Goal: Task Accomplishment & Management: Manage account settings

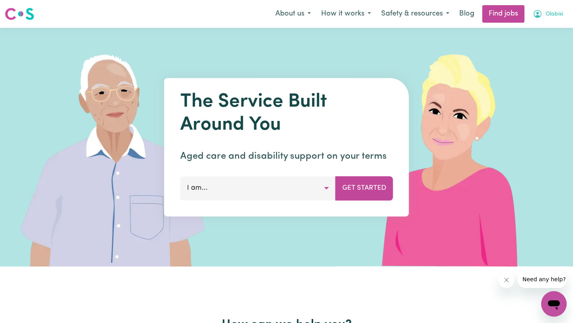
click at [540, 13] on icon "My Account" at bounding box center [537, 14] width 8 height 8
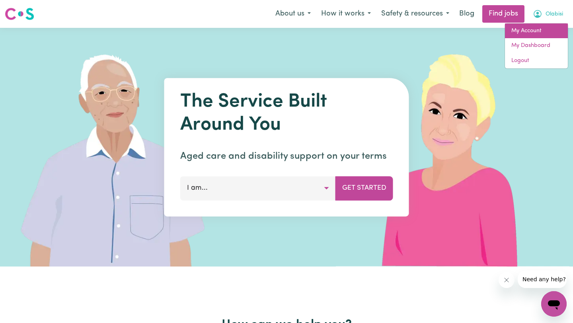
click at [519, 34] on link "My Account" at bounding box center [536, 30] width 63 height 15
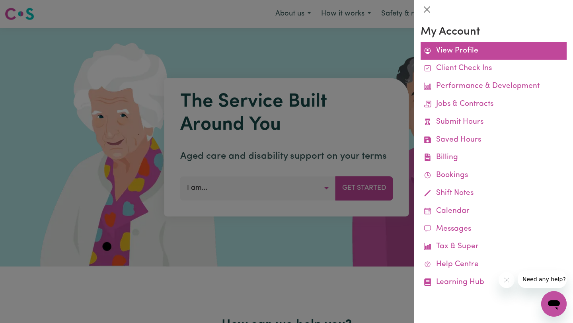
click at [458, 54] on link "View Profile" at bounding box center [493, 51] width 146 height 18
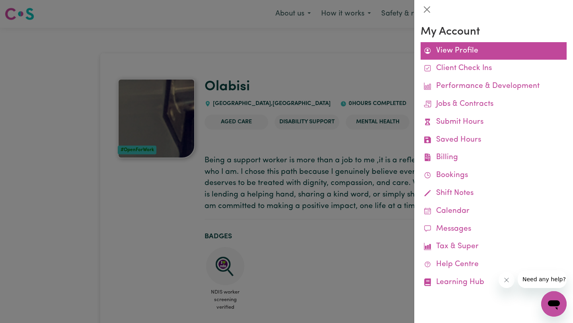
click at [445, 49] on link "View Profile" at bounding box center [493, 51] width 146 height 18
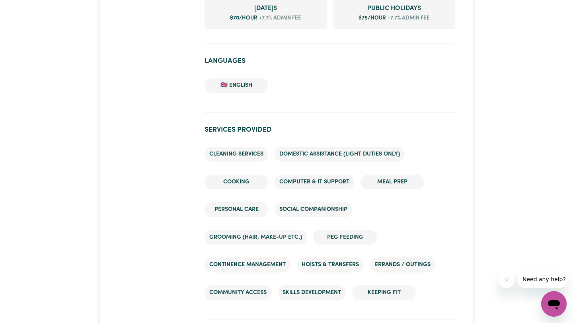
scroll to position [585, 0]
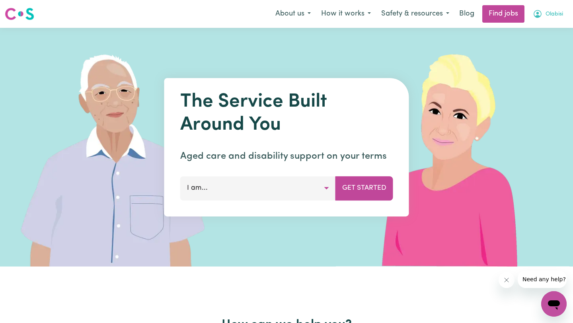
click at [549, 17] on span "Olabisi" at bounding box center [553, 14] width 17 height 9
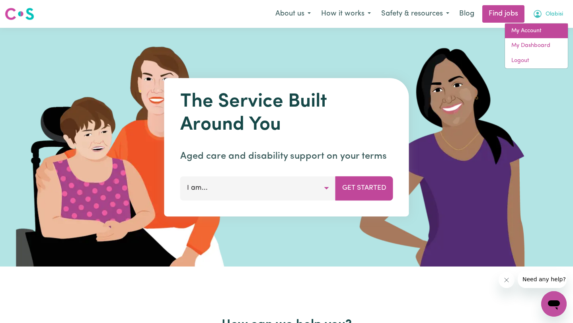
click at [530, 30] on link "My Account" at bounding box center [536, 30] width 63 height 15
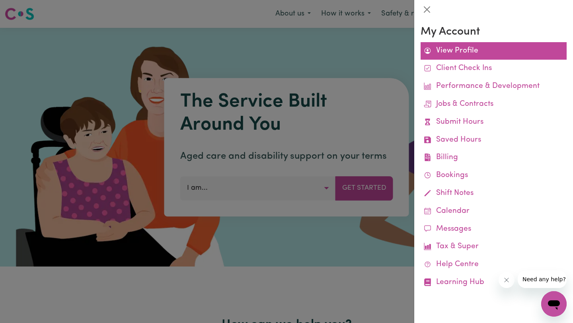
click at [476, 47] on link "View Profile" at bounding box center [493, 51] width 146 height 18
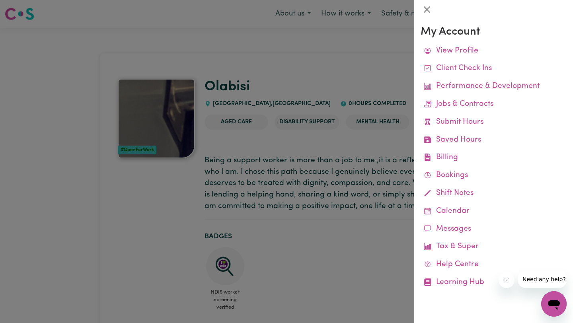
click at [365, 60] on div at bounding box center [286, 161] width 573 height 323
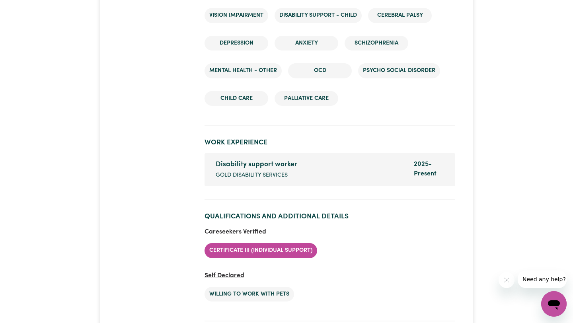
scroll to position [1237, 0]
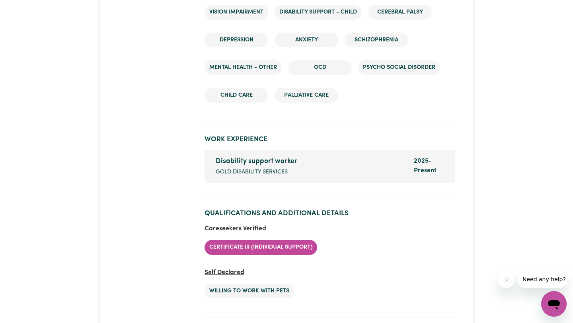
click at [311, 217] on h2 "Qualifications and Additional Details" at bounding box center [329, 213] width 250 height 8
click at [253, 217] on h2 "Qualifications and Additional Details" at bounding box center [329, 213] width 250 height 8
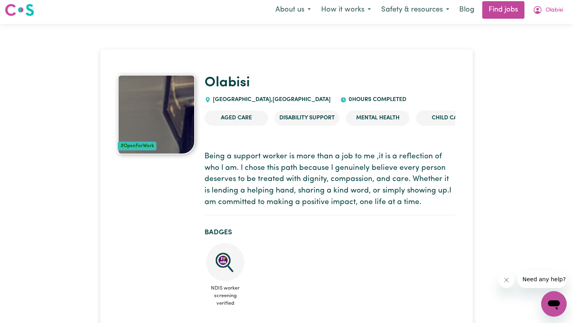
scroll to position [0, 0]
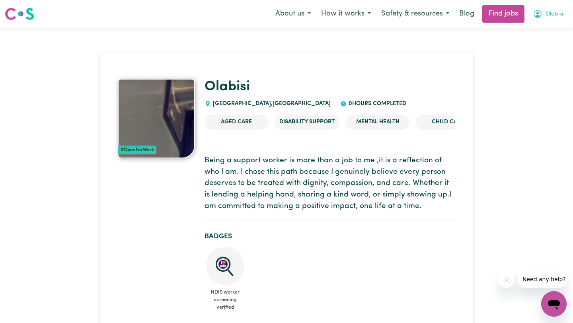
click at [541, 14] on icon "My Account" at bounding box center [537, 14] width 10 height 10
click at [523, 46] on link "My Dashboard" at bounding box center [536, 45] width 63 height 15
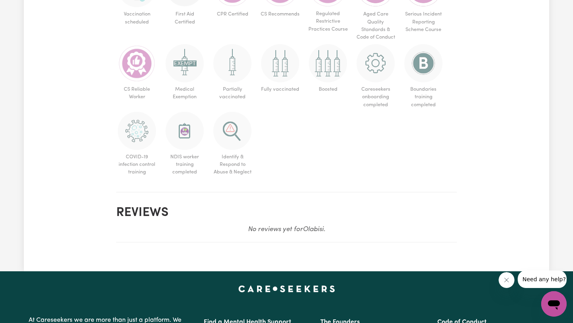
scroll to position [547, 0]
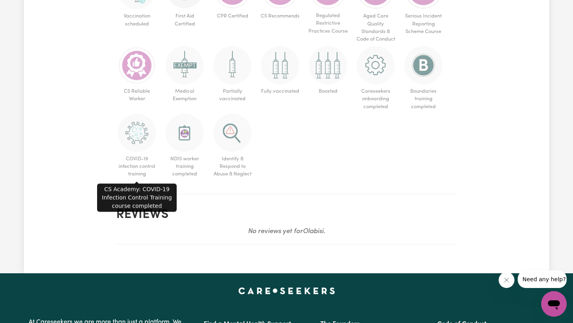
click at [129, 140] on img at bounding box center [137, 133] width 38 height 38
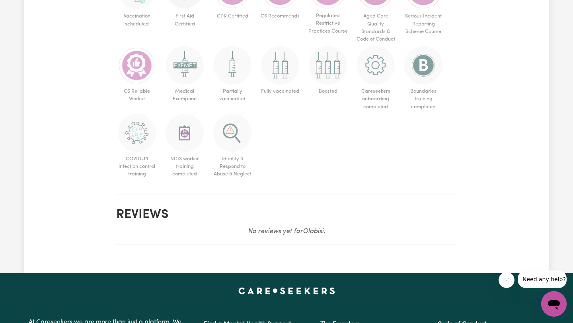
click at [140, 148] on img at bounding box center [137, 133] width 38 height 38
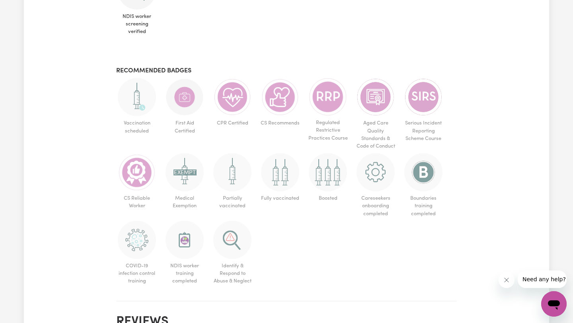
scroll to position [439, 0]
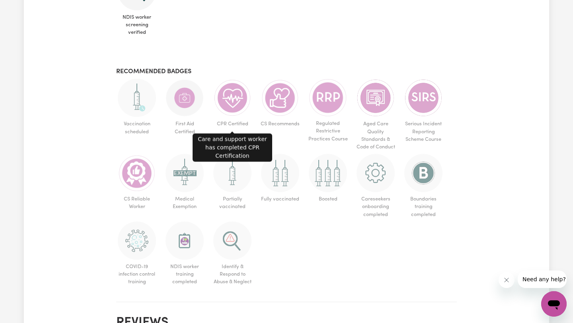
click at [229, 121] on span "CPR Certified" at bounding box center [232, 124] width 41 height 14
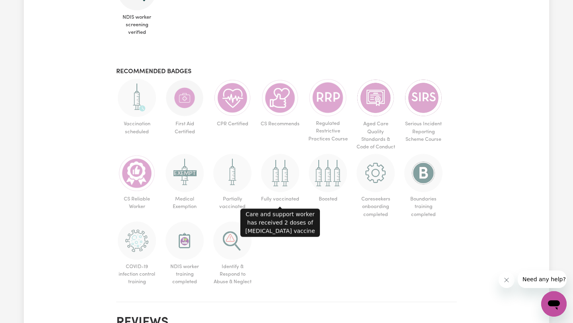
click at [287, 194] on span "Fully vaccinated" at bounding box center [279, 199] width 41 height 14
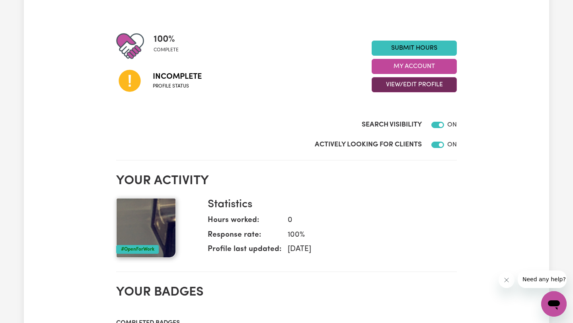
scroll to position [81, 0]
click at [408, 85] on button "View/Edit Profile" at bounding box center [413, 85] width 85 height 15
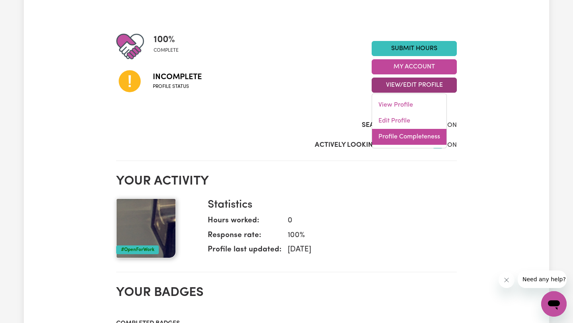
click at [391, 134] on link "Profile Completeness" at bounding box center [409, 137] width 74 height 16
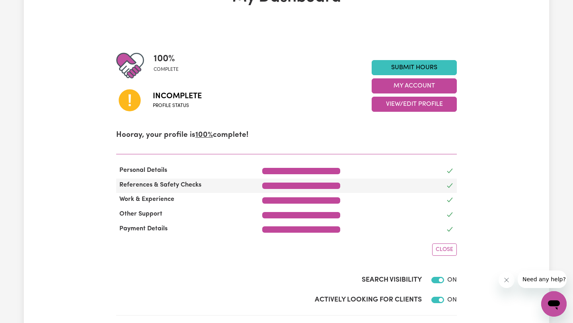
scroll to position [52, 0]
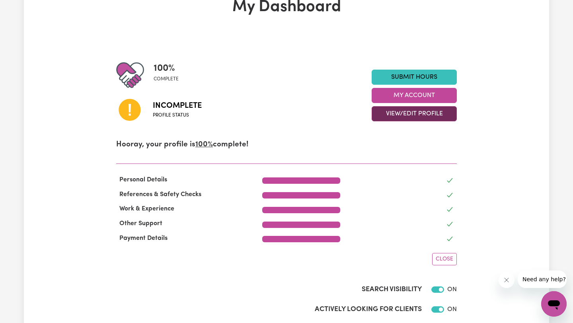
click at [404, 111] on button "View/Edit Profile" at bounding box center [413, 113] width 85 height 15
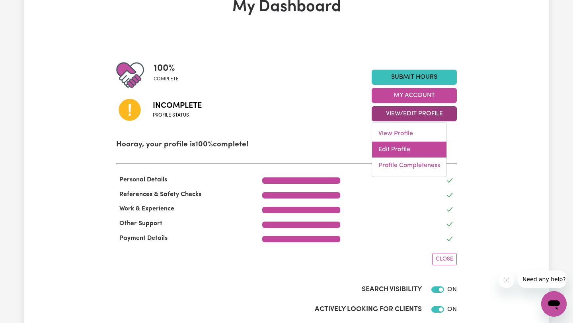
click at [402, 146] on link "Edit Profile" at bounding box center [409, 150] width 74 height 16
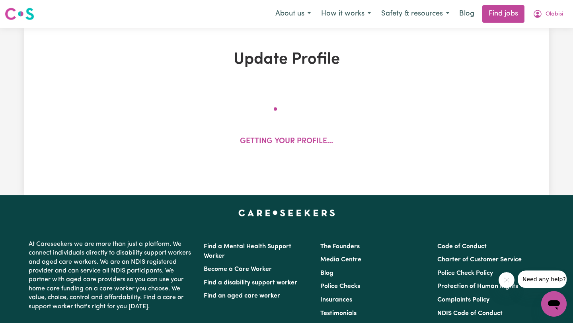
select select "[DEMOGRAPHIC_DATA]"
select select "Student Visa"
select select "Studying a healthcare related degree or qualification"
select select "40"
select select "70"
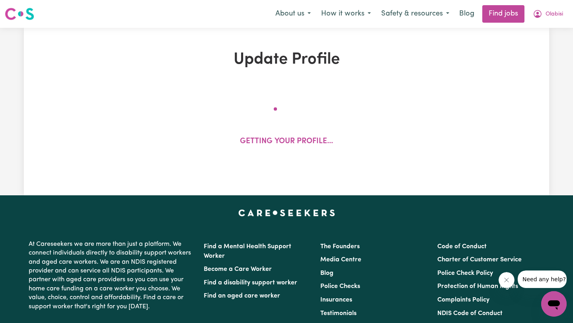
select select "70"
select select "75"
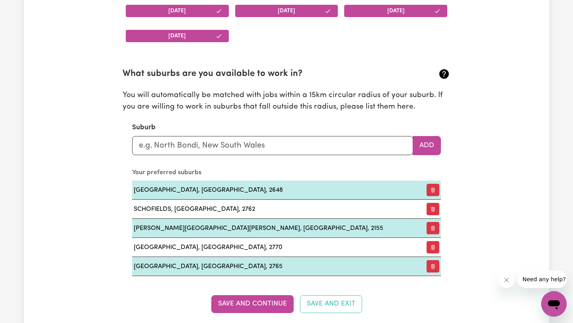
scroll to position [837, 0]
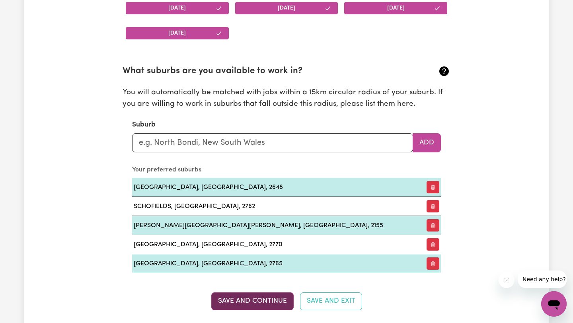
click at [278, 301] on button "Save and Continue" at bounding box center [252, 300] width 82 height 17
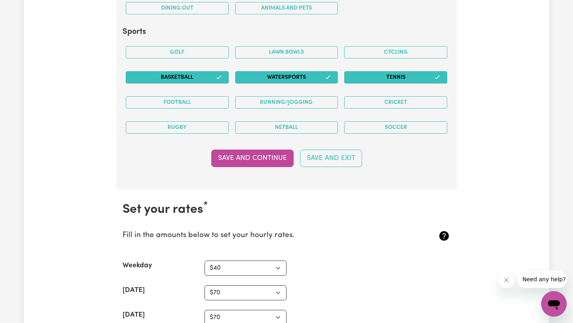
scroll to position [1744, 0]
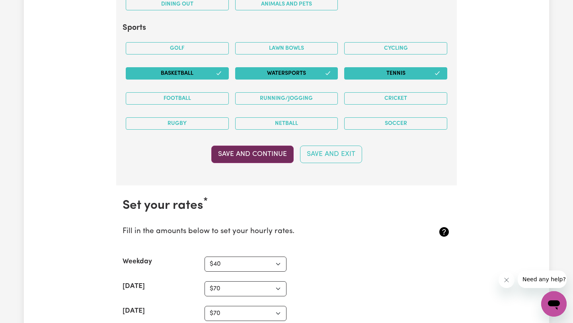
click at [254, 152] on button "Save and Continue" at bounding box center [252, 154] width 82 height 17
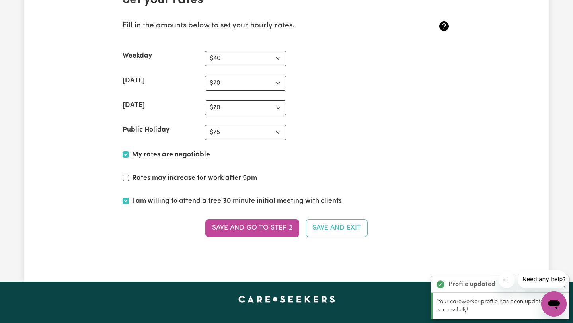
scroll to position [1953, 0]
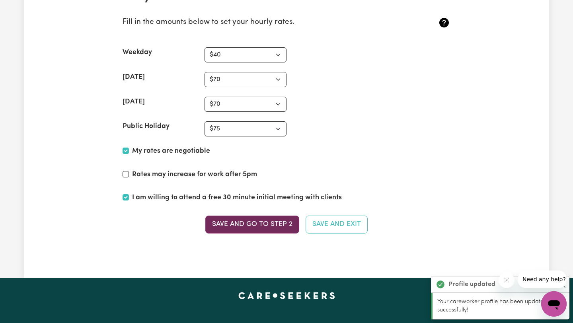
click at [256, 224] on button "Save and go to Step 2" at bounding box center [252, 223] width 94 height 17
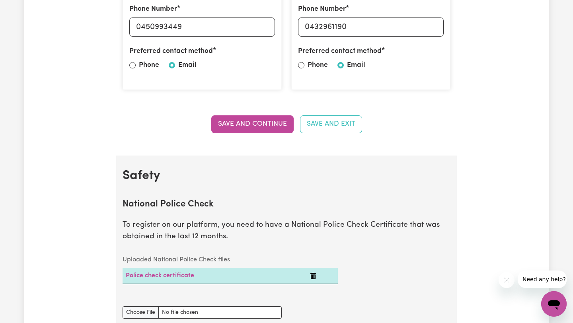
scroll to position [356, 0]
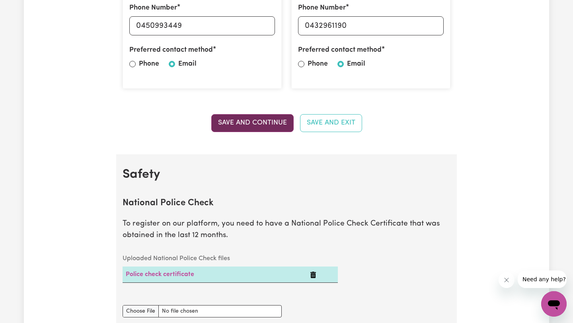
click at [249, 125] on button "Save and Continue" at bounding box center [252, 122] width 82 height 17
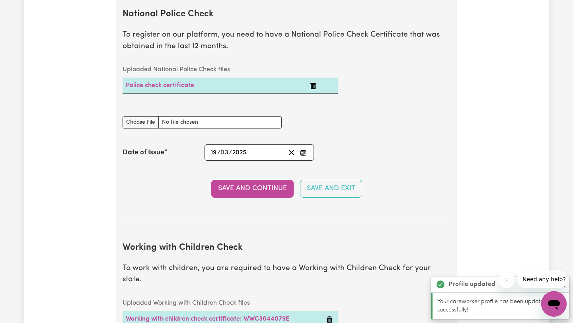
scroll to position [546, 0]
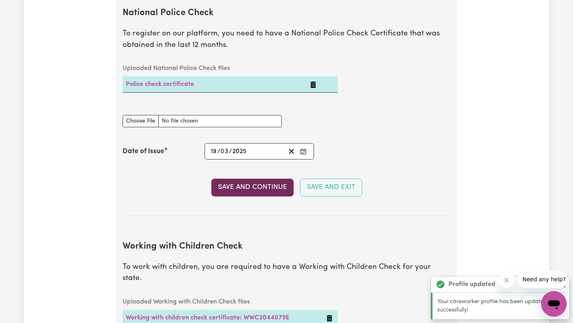
click at [247, 187] on button "Save and Continue" at bounding box center [252, 187] width 82 height 17
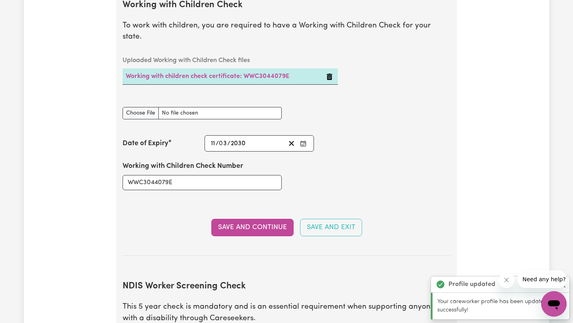
scroll to position [788, 0]
click at [248, 205] on section "Working with Children Check To work with children, you are required to have a W…" at bounding box center [286, 121] width 328 height 268
click at [248, 218] on button "Save and Continue" at bounding box center [252, 226] width 82 height 17
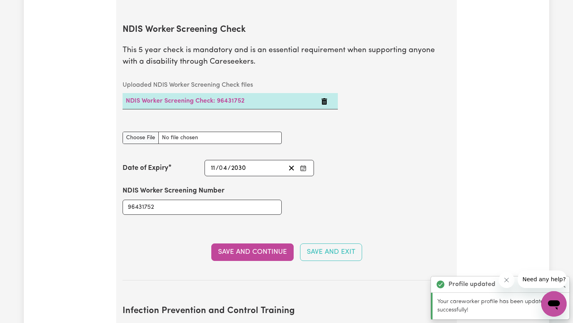
scroll to position [1046, 0]
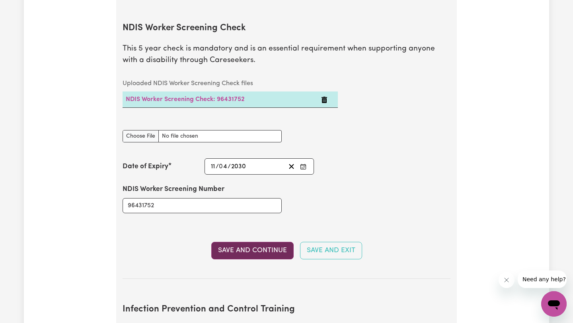
click at [248, 242] on button "Save and Continue" at bounding box center [252, 250] width 82 height 17
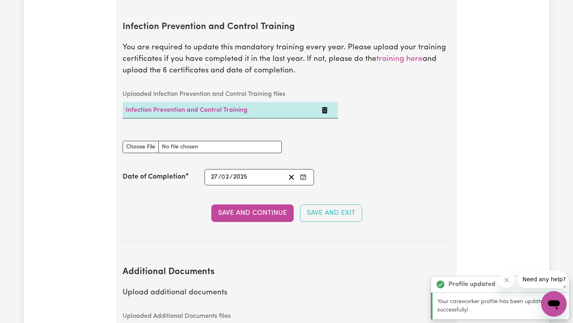
scroll to position [1328, 0]
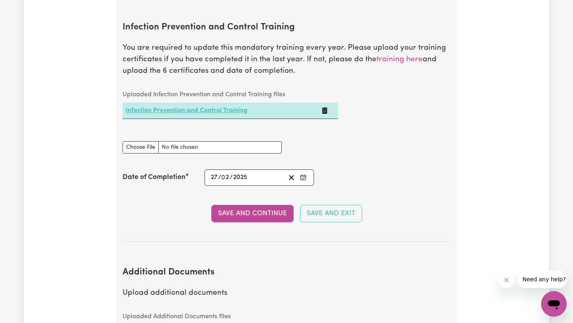
click at [230, 107] on link "Infection Prevention and Control Training" at bounding box center [187, 110] width 122 height 6
click at [331, 107] on td at bounding box center [327, 111] width 19 height 16
click at [323, 107] on icon "Delete Infection Prevention and Control Training" at bounding box center [325, 110] width 6 height 6
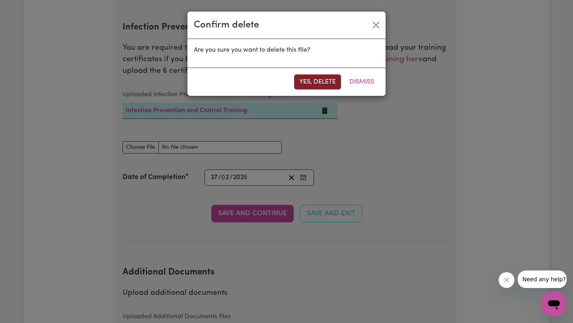
click at [321, 80] on button "Yes, delete" at bounding box center [317, 81] width 47 height 15
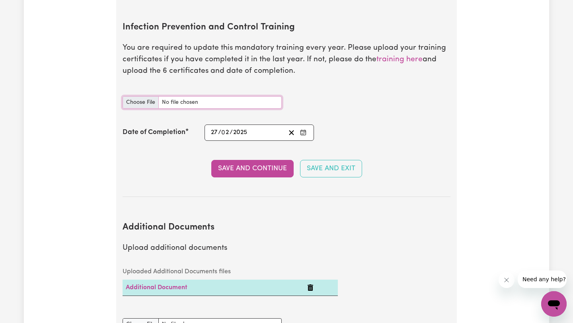
click at [146, 96] on input "Infection Prevention and Control Training document" at bounding box center [201, 102] width 159 height 12
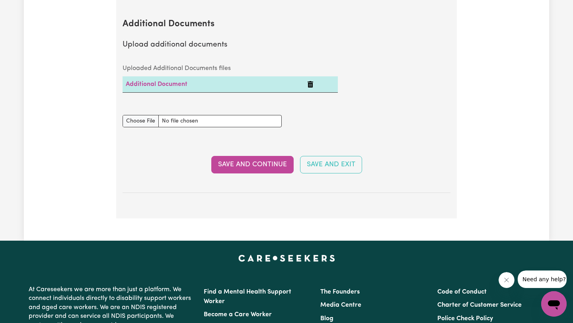
scroll to position [1530, 0]
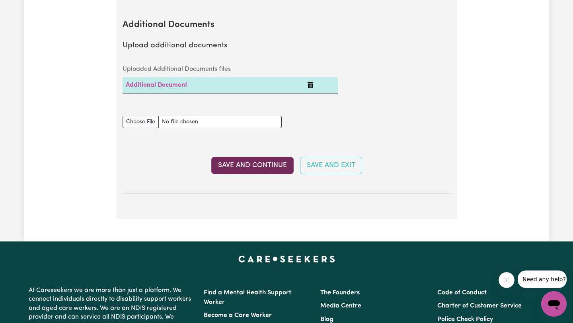
click at [266, 157] on button "Save and Continue" at bounding box center [252, 165] width 82 height 17
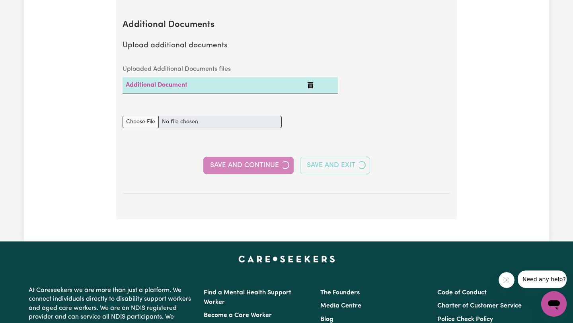
select select "2025"
select select "Certificate III (Individual Support)"
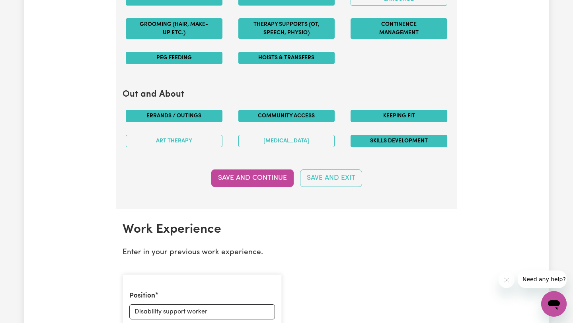
scroll to position [916, 0]
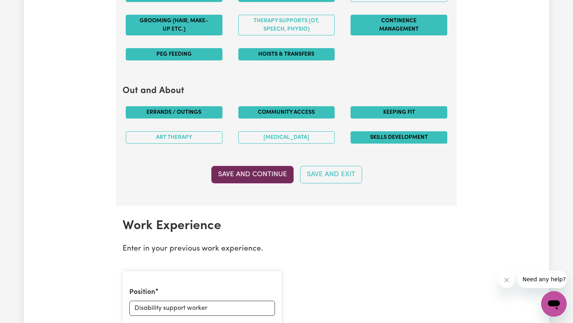
click at [261, 173] on button "Save and Continue" at bounding box center [252, 174] width 82 height 17
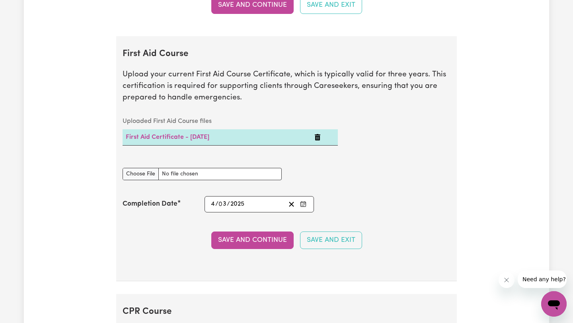
scroll to position [1505, 0]
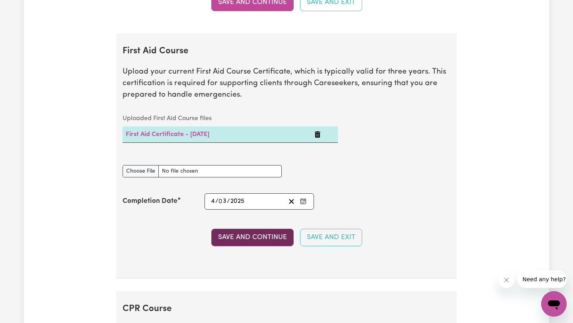
click at [219, 243] on button "Save and Continue" at bounding box center [252, 237] width 82 height 17
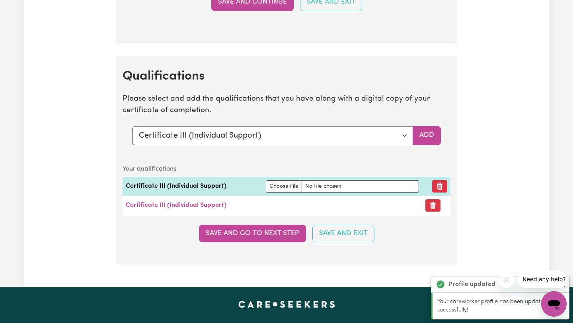
scroll to position [1998, 0]
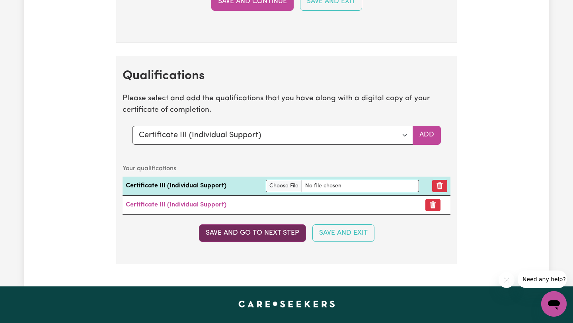
click at [238, 236] on button "Save and go to next step" at bounding box center [252, 232] width 107 height 17
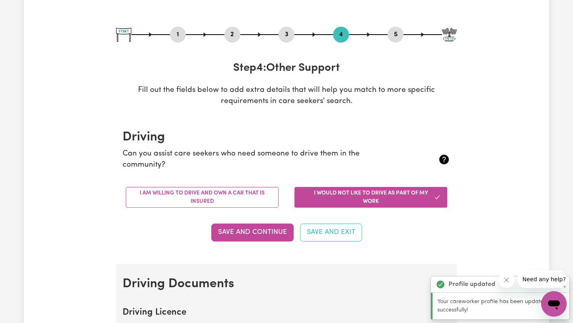
scroll to position [75, 0]
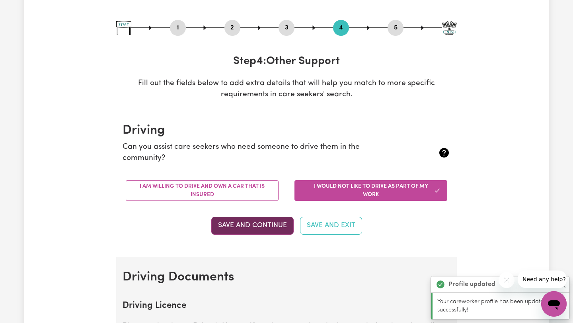
click at [241, 220] on button "Save and Continue" at bounding box center [252, 225] width 82 height 17
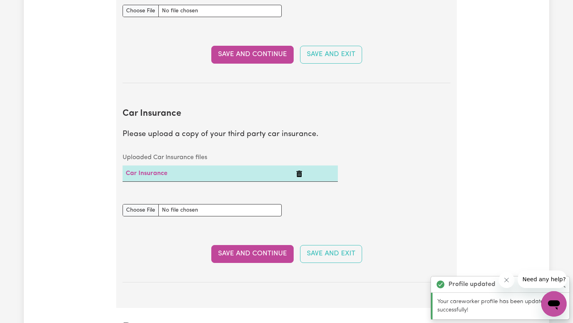
scroll to position [434, 0]
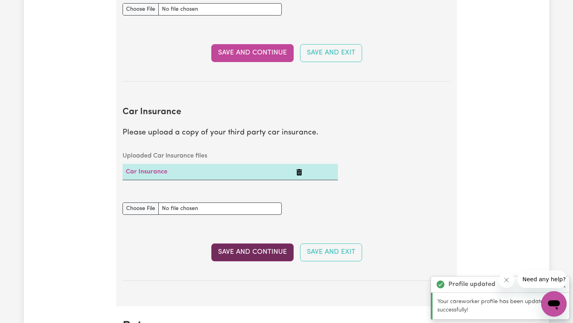
click at [243, 252] on button "Save and Continue" at bounding box center [252, 251] width 82 height 17
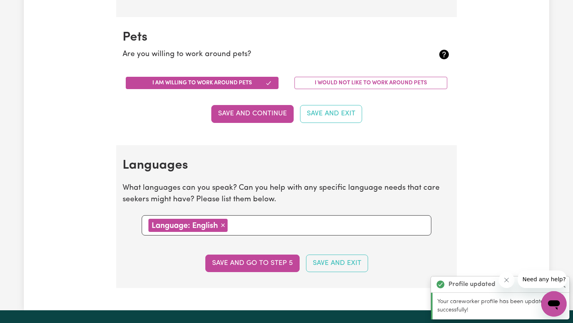
scroll to position [740, 0]
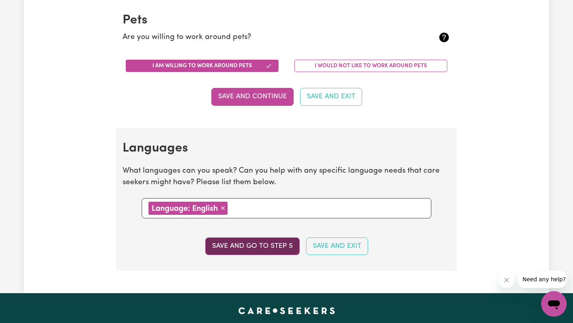
click at [233, 247] on button "Save and go to step 5" at bounding box center [252, 245] width 94 height 17
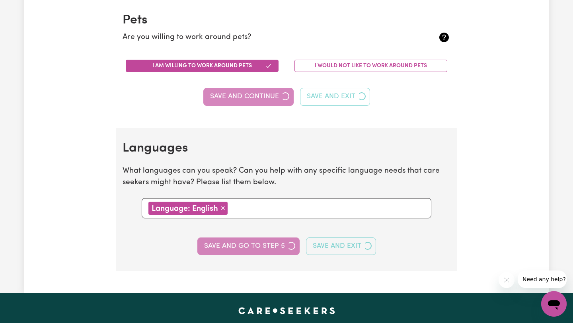
select select "I am providing services through another platform"
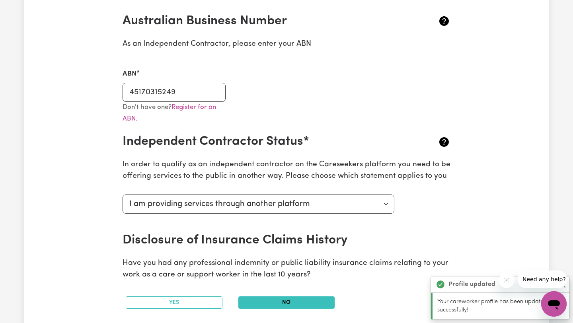
scroll to position [186, 0]
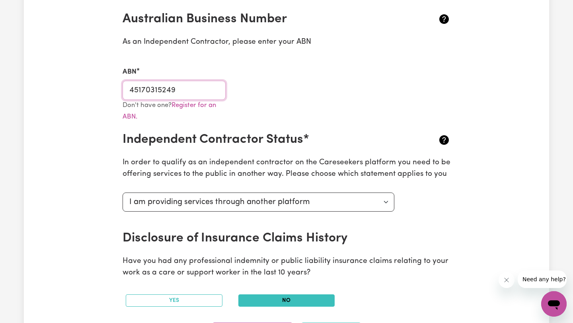
drag, startPoint x: 177, startPoint y: 88, endPoint x: 129, endPoint y: 91, distance: 48.2
click at [129, 91] on input "45170315249" at bounding box center [173, 90] width 103 height 19
type input "43905581638"
click at [355, 198] on select "Select your independent contractor status... I am providing services through an…" at bounding box center [258, 201] width 272 height 19
select select "I am providing services by being employed by an organisation"
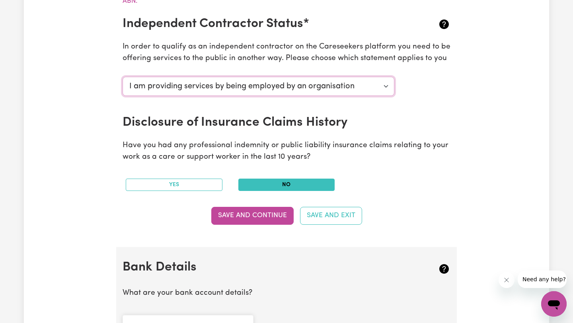
scroll to position [305, 0]
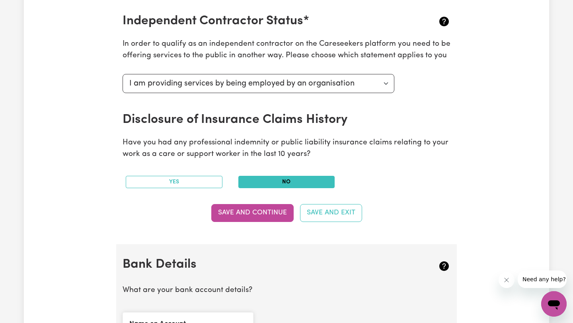
click at [270, 182] on button "No" at bounding box center [286, 182] width 97 height 12
click at [254, 210] on button "Save and Continue" at bounding box center [252, 212] width 82 height 17
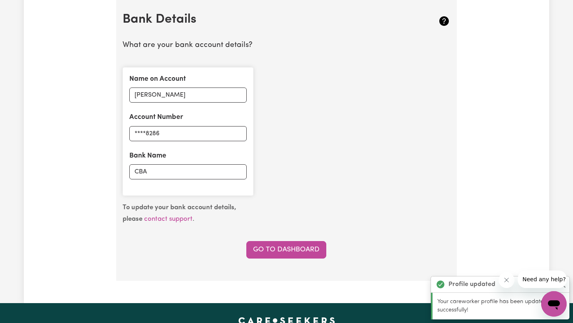
scroll to position [550, 0]
click at [167, 129] on input "****8286" at bounding box center [187, 133] width 117 height 15
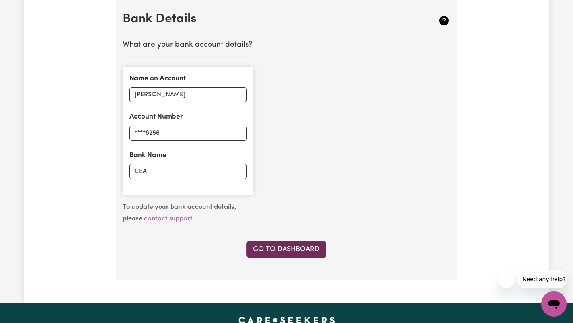
click at [264, 247] on link "Go to Dashboard" at bounding box center [286, 249] width 80 height 17
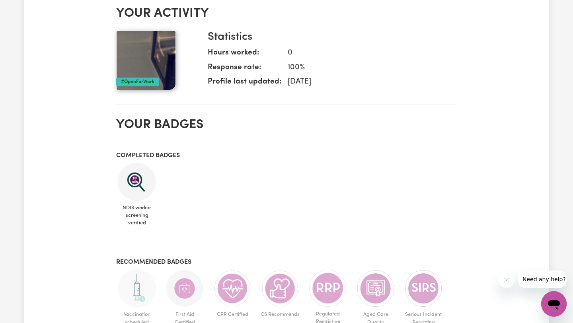
scroll to position [247, 0]
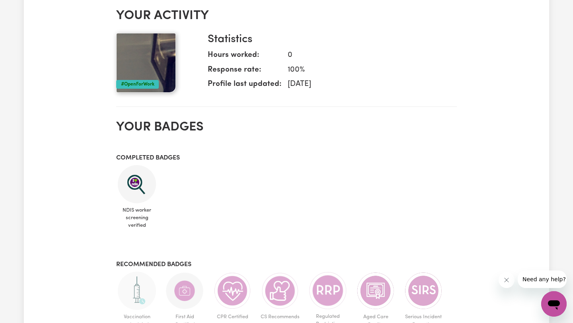
click at [149, 262] on h3 "Recommended badges" at bounding box center [286, 265] width 340 height 8
click at [145, 157] on h3 "Completed badges" at bounding box center [286, 158] width 340 height 8
click at [185, 125] on h2 "Your badges" at bounding box center [286, 127] width 340 height 15
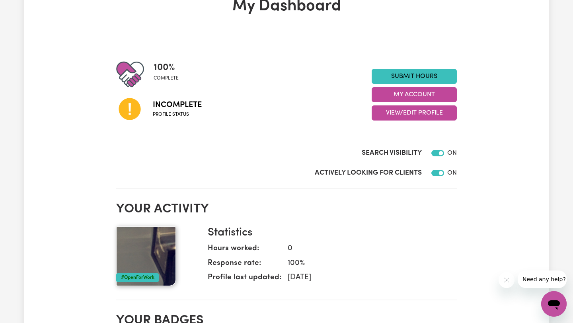
scroll to position [54, 0]
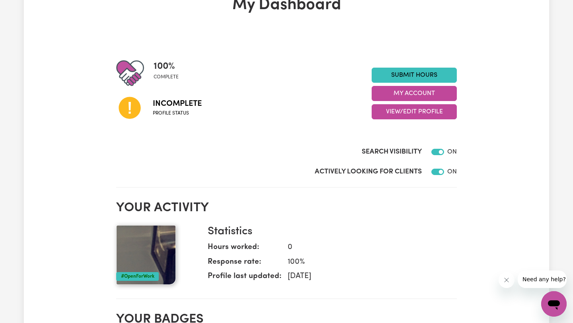
click at [136, 114] on icon at bounding box center [129, 108] width 22 height 22
click at [155, 110] on span "Profile status" at bounding box center [177, 113] width 49 height 7
click at [170, 109] on div "Incomplete Profile status" at bounding box center [177, 107] width 49 height 19
click at [170, 106] on span "Incomplete" at bounding box center [177, 104] width 49 height 12
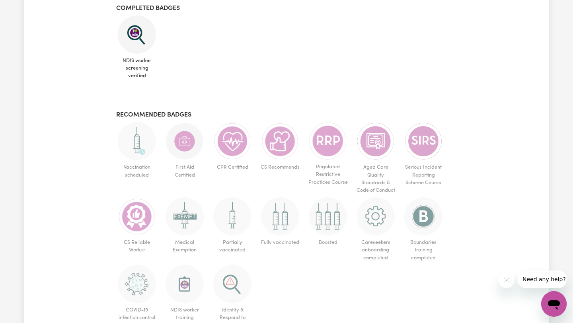
scroll to position [426, 0]
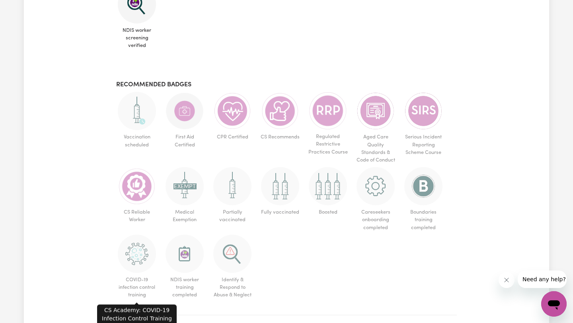
click at [140, 259] on img at bounding box center [137, 254] width 38 height 38
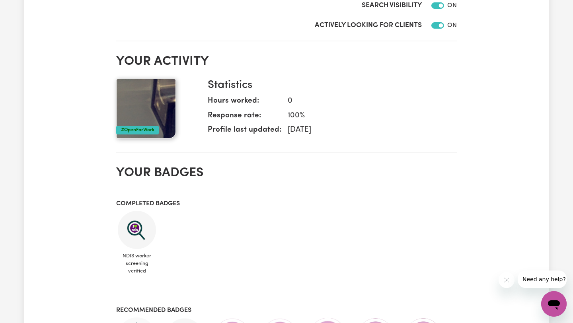
scroll to position [0, 0]
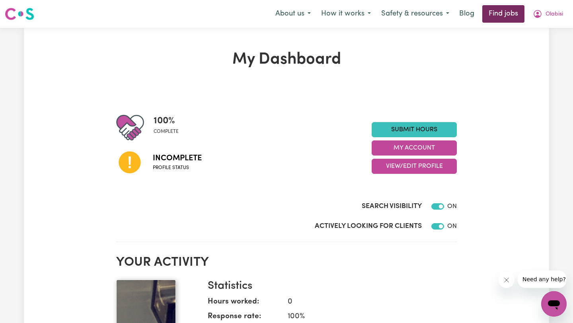
click at [492, 21] on link "Find jobs" at bounding box center [503, 13] width 42 height 17
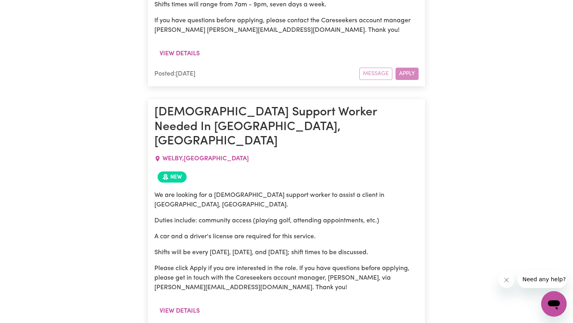
scroll to position [1108, 0]
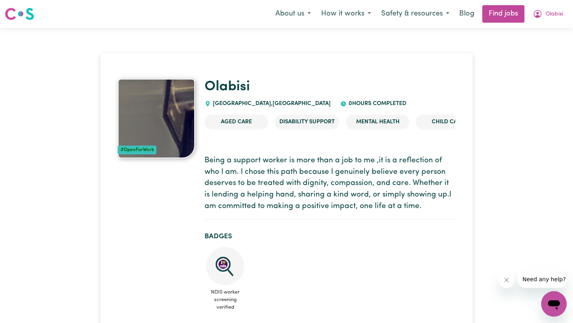
click at [539, 24] on nav "Menu About us How it works Safety & resources Blog Find jobs Olabisi" at bounding box center [286, 14] width 573 height 28
click at [538, 19] on button "Olabisi" at bounding box center [547, 14] width 41 height 17
click at [525, 30] on link "My Account" at bounding box center [536, 30] width 63 height 15
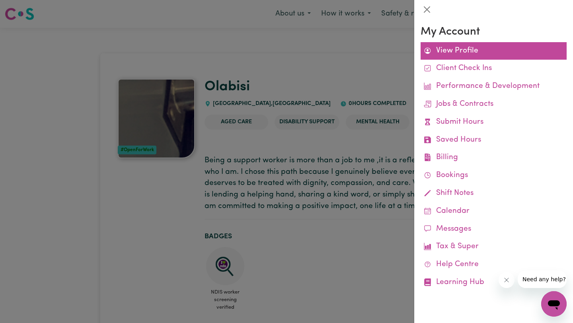
click at [468, 47] on link "View Profile" at bounding box center [493, 51] width 146 height 18
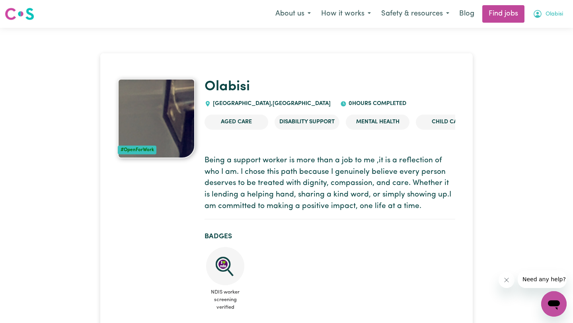
click at [539, 9] on button "Olabisi" at bounding box center [547, 14] width 41 height 17
click at [524, 44] on link "My Dashboard" at bounding box center [536, 45] width 63 height 15
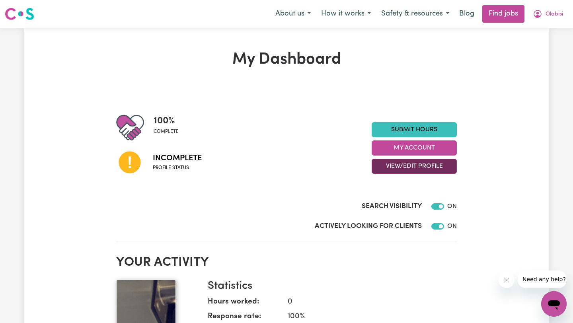
click at [405, 166] on button "View/Edit Profile" at bounding box center [413, 166] width 85 height 15
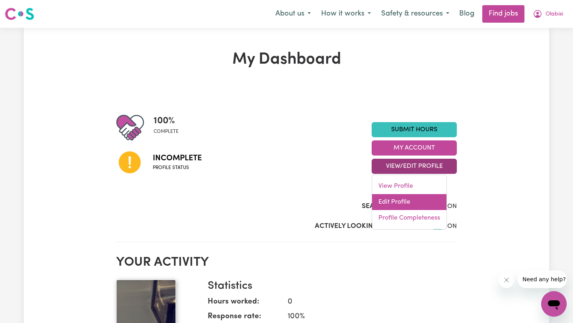
click at [392, 205] on link "Edit Profile" at bounding box center [409, 202] width 74 height 16
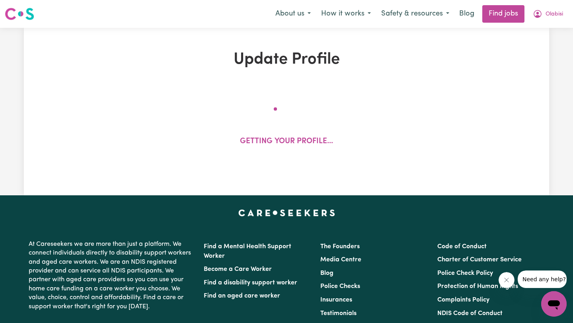
select select "[DEMOGRAPHIC_DATA]"
select select "Student Visa"
select select "Studying a healthcare related degree or qualification"
select select "40"
select select "70"
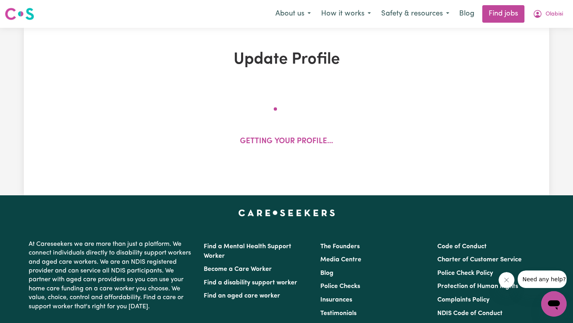
select select "70"
select select "75"
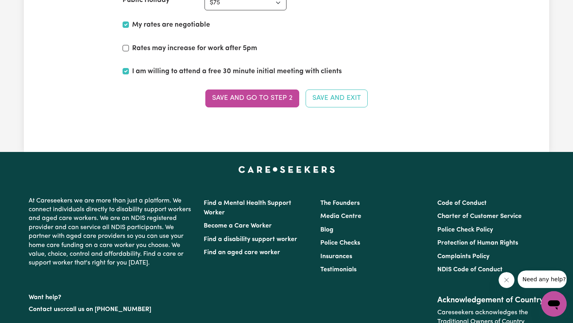
scroll to position [2057, 0]
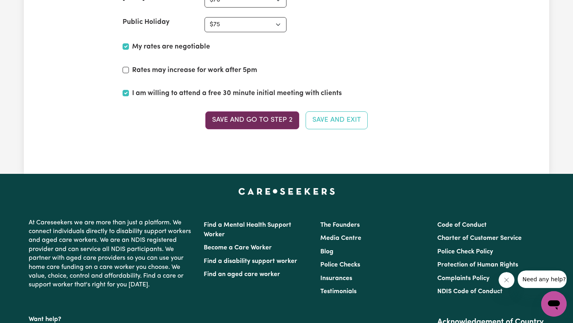
click at [270, 121] on button "Save and go to Step 2" at bounding box center [252, 119] width 94 height 17
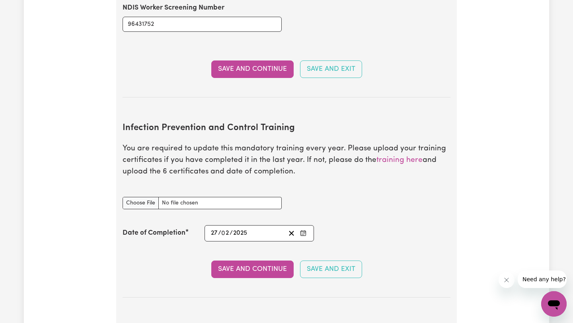
scroll to position [1259, 0]
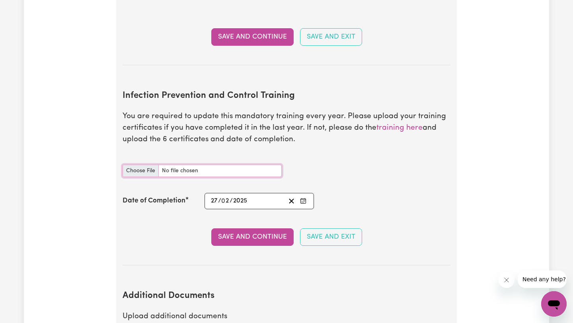
click at [177, 165] on input "Infection Prevention and Control Training document" at bounding box center [201, 171] width 159 height 12
type input "C:\fakepath\nsgyQfquOETiPmWaQsXRhmGUZYyxcRLogTScHTfRSzdTJQmdpm250723022025.pdf"
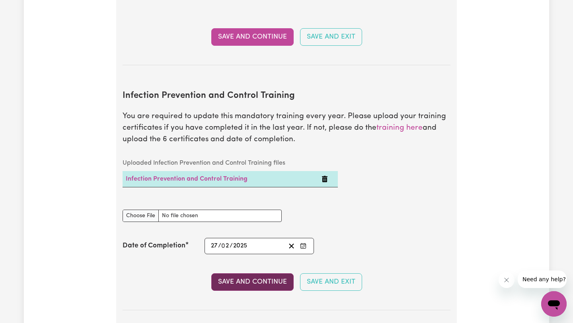
click at [264, 273] on button "Save and Continue" at bounding box center [252, 281] width 82 height 17
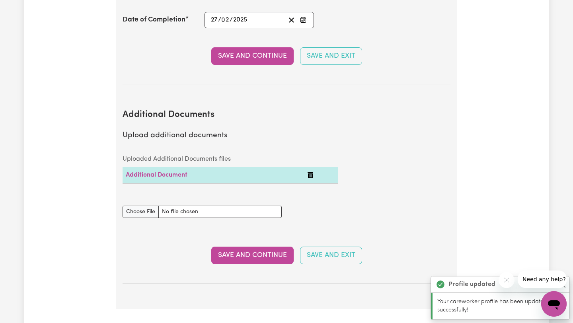
scroll to position [1483, 0]
